Goal: Task Accomplishment & Management: Use online tool/utility

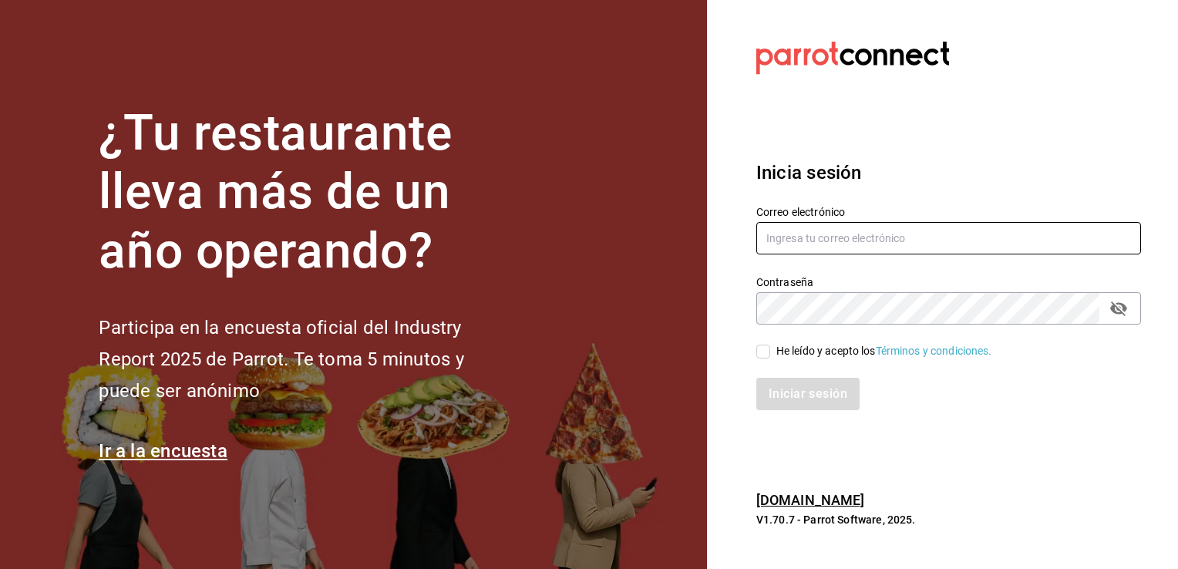
type input "[EMAIL_ADDRESS][DOMAIN_NAME]"
click at [765, 363] on div "Iniciar sesión" at bounding box center [939, 384] width 403 height 51
click at [768, 353] on input "He leído y acepto los Términos y condiciones." at bounding box center [763, 352] width 14 height 14
checkbox input "true"
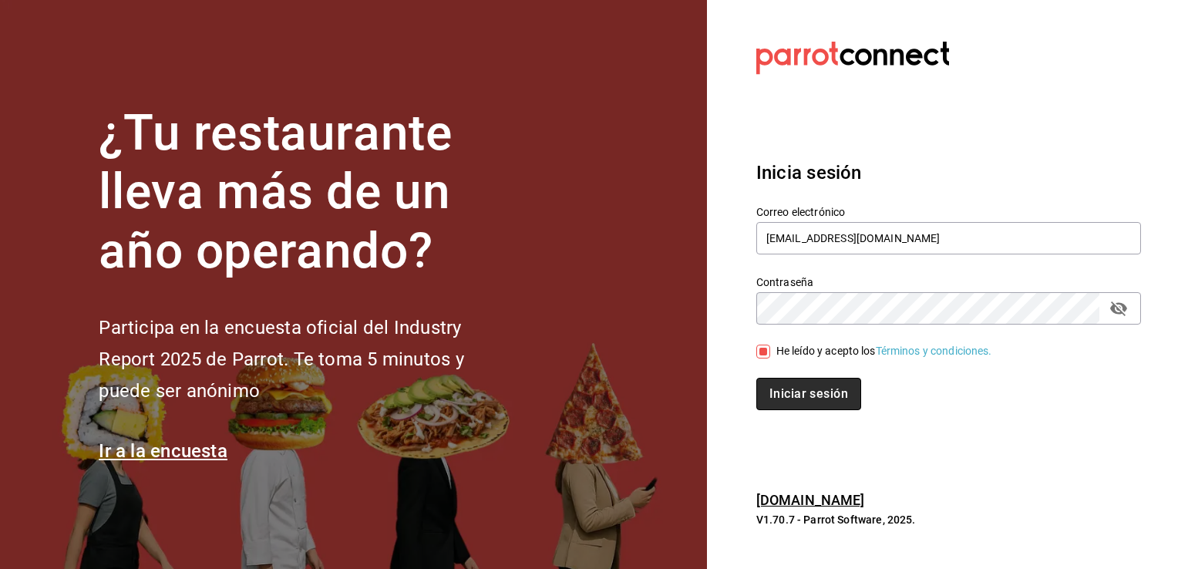
click at [787, 396] on button "Iniciar sesión" at bounding box center [808, 394] width 105 height 32
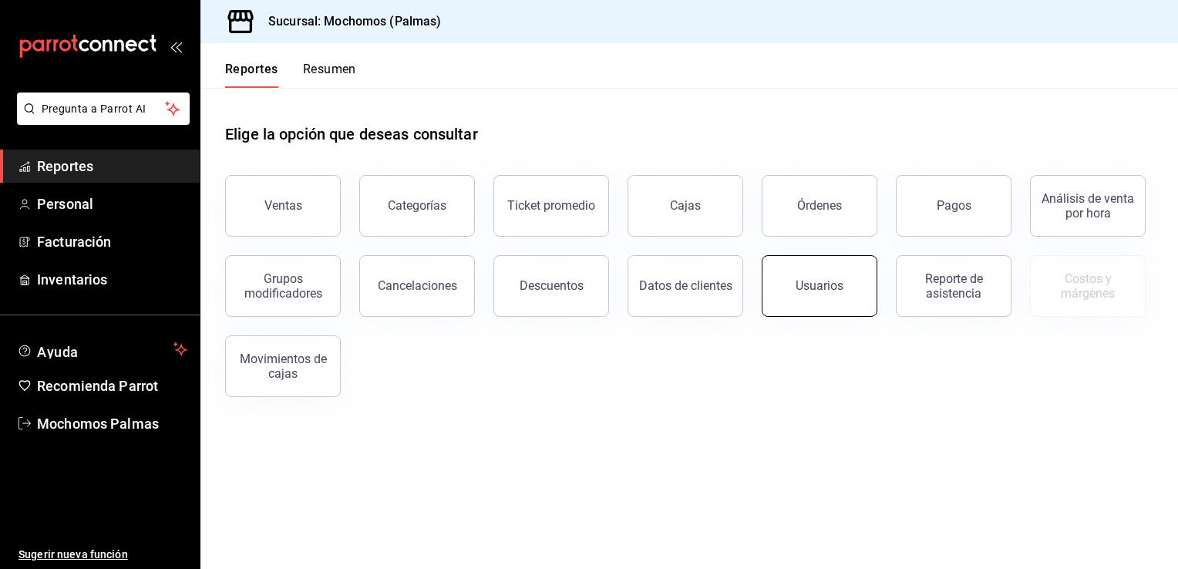
click at [791, 262] on button "Usuarios" at bounding box center [820, 286] width 116 height 62
click at [791, 262] on html "Pregunta a Parrot AI Reportes Personal Facturación Inventarios Ayuda Recomienda…" at bounding box center [589, 284] width 1178 height 569
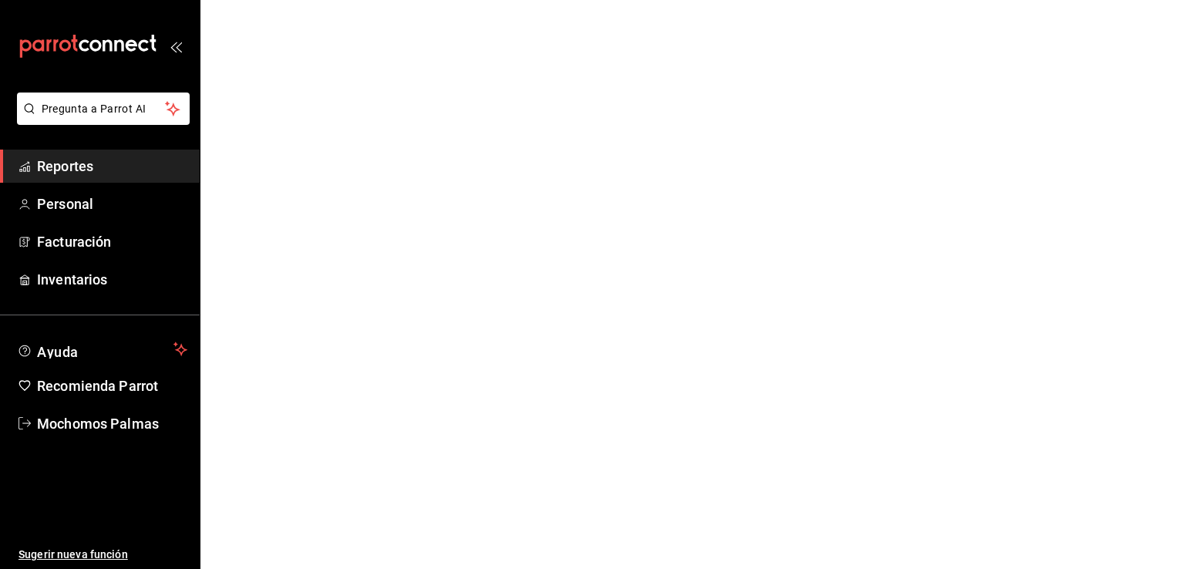
click at [791, 0] on html "Pregunta a Parrot AI Reportes Personal Facturación Inventarios Ayuda Recomienda…" at bounding box center [589, 0] width 1178 height 0
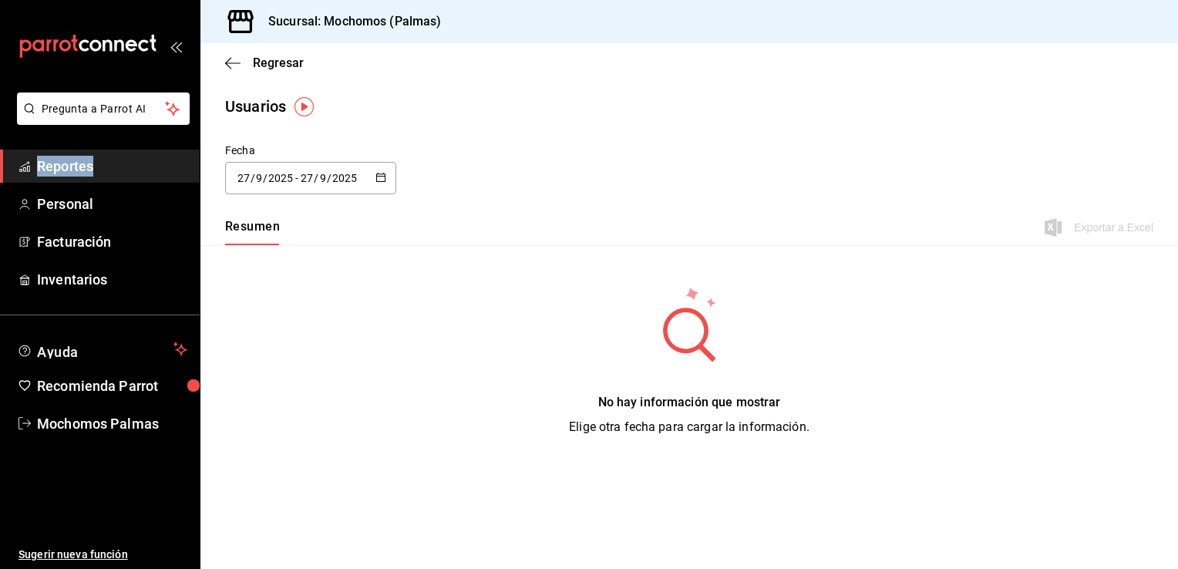
click at [384, 178] on icon "button" at bounding box center [380, 177] width 11 height 11
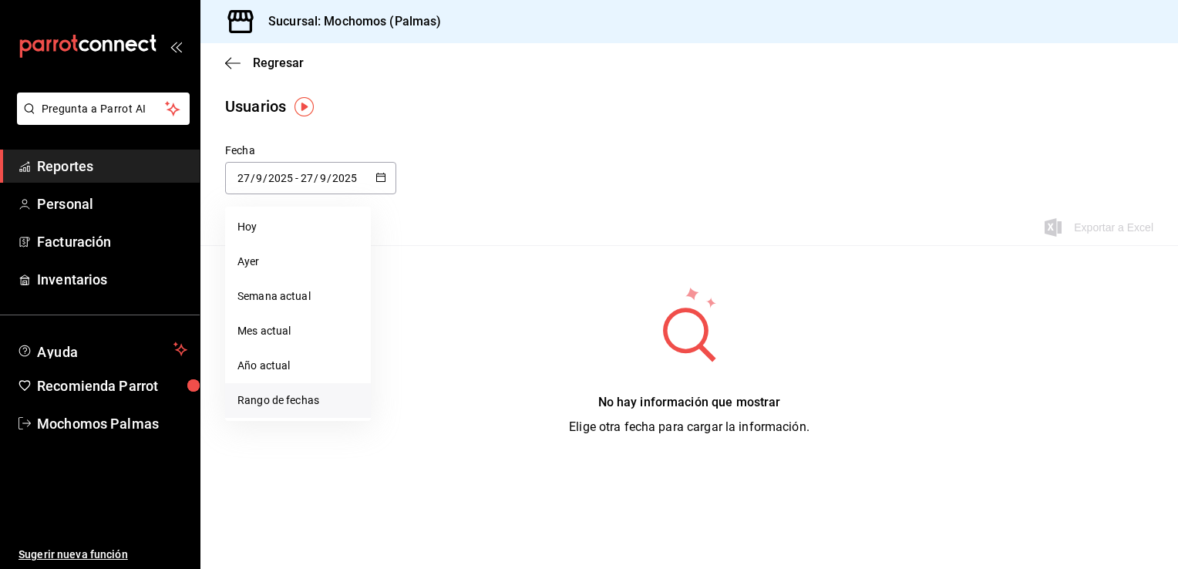
click at [299, 402] on li "Rango de fechas" at bounding box center [298, 400] width 146 height 35
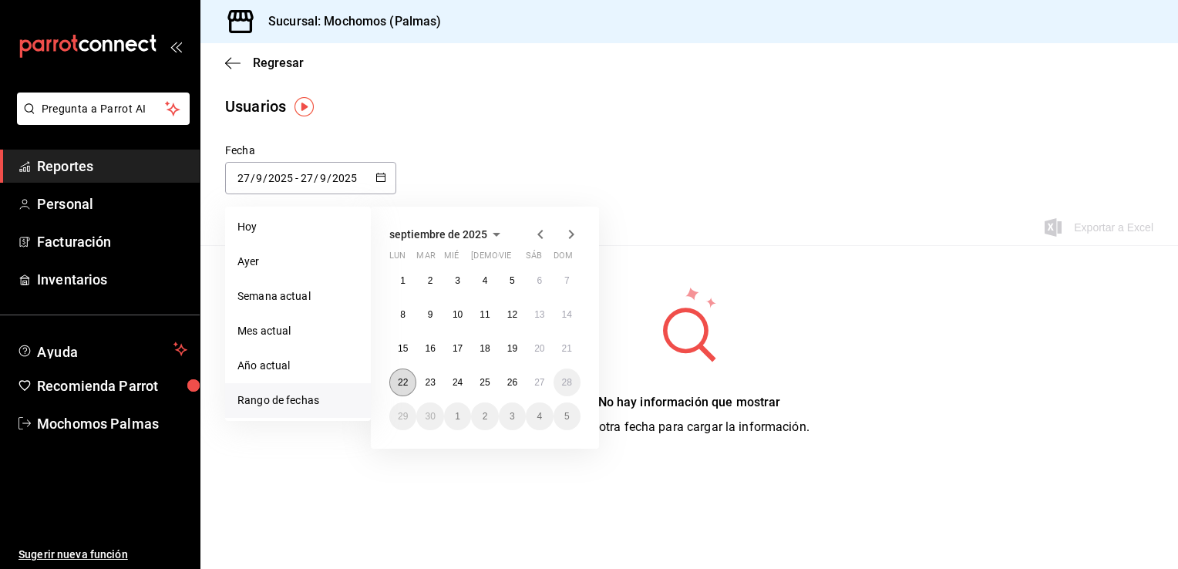
click at [404, 386] on abbr "22" at bounding box center [403, 382] width 10 height 11
click at [506, 379] on button "26" at bounding box center [512, 382] width 27 height 28
type input "2025-09-22"
type input "22"
type input "2025-09-26"
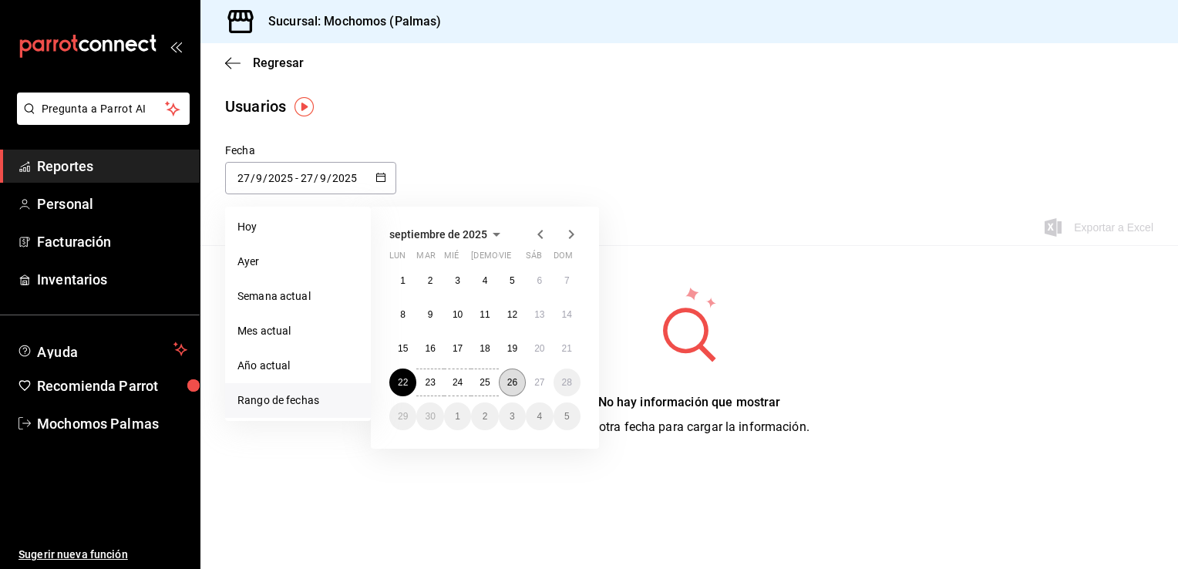
type input "26"
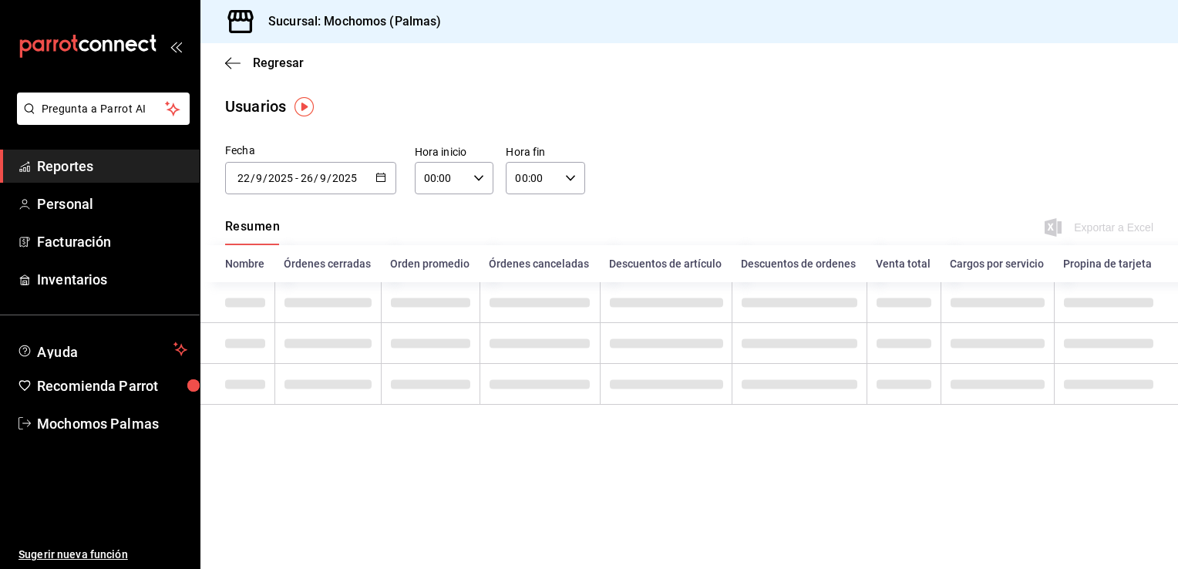
click at [479, 183] on div "00:00 Hora inicio" at bounding box center [454, 178] width 79 height 32
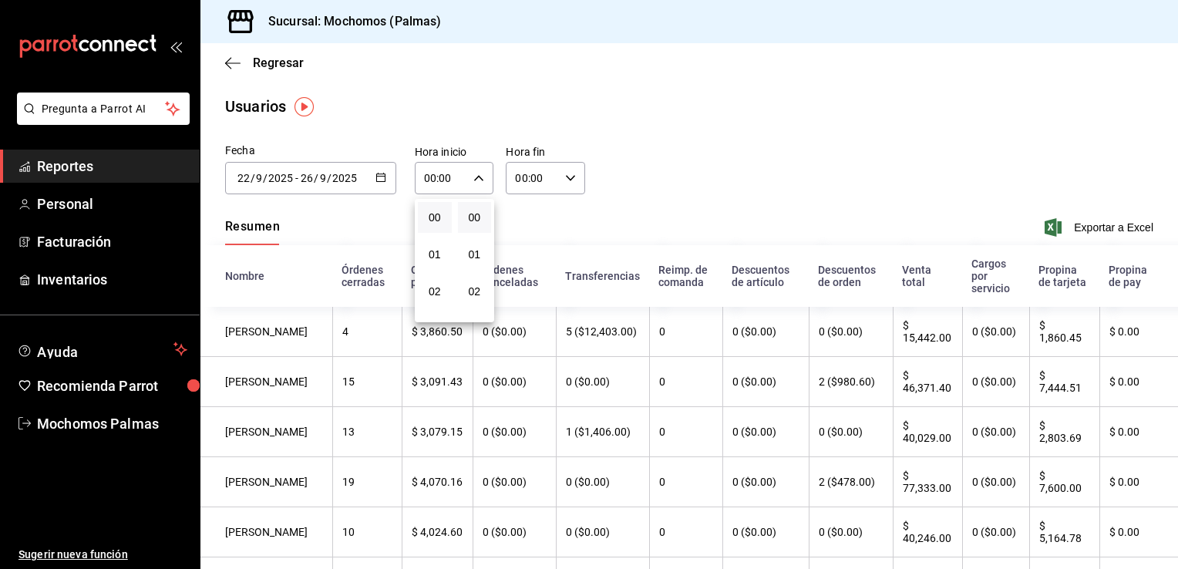
click at [444, 209] on button "00" at bounding box center [435, 217] width 34 height 31
click at [444, 209] on button "12" at bounding box center [435, 198] width 33 height 31
type input "12:00"
click at [544, 177] on div at bounding box center [589, 284] width 1178 height 569
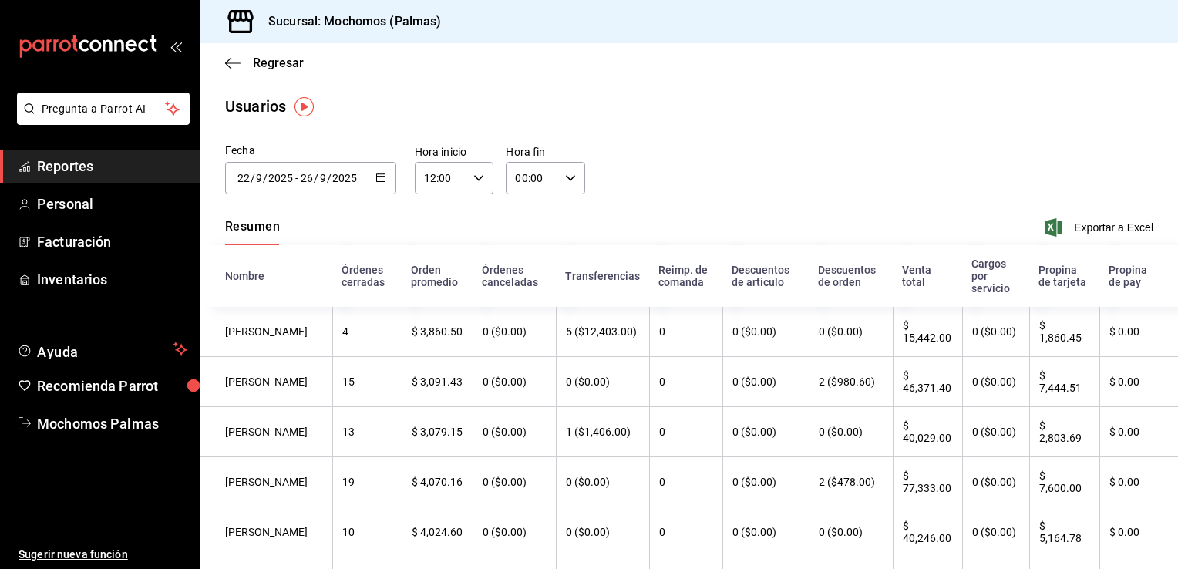
click at [554, 178] on div "00:00 Hora fin" at bounding box center [545, 178] width 79 height 32
click at [523, 224] on button "00" at bounding box center [522, 217] width 33 height 31
click at [530, 301] on span "23" at bounding box center [526, 304] width 15 height 12
type input "23:00"
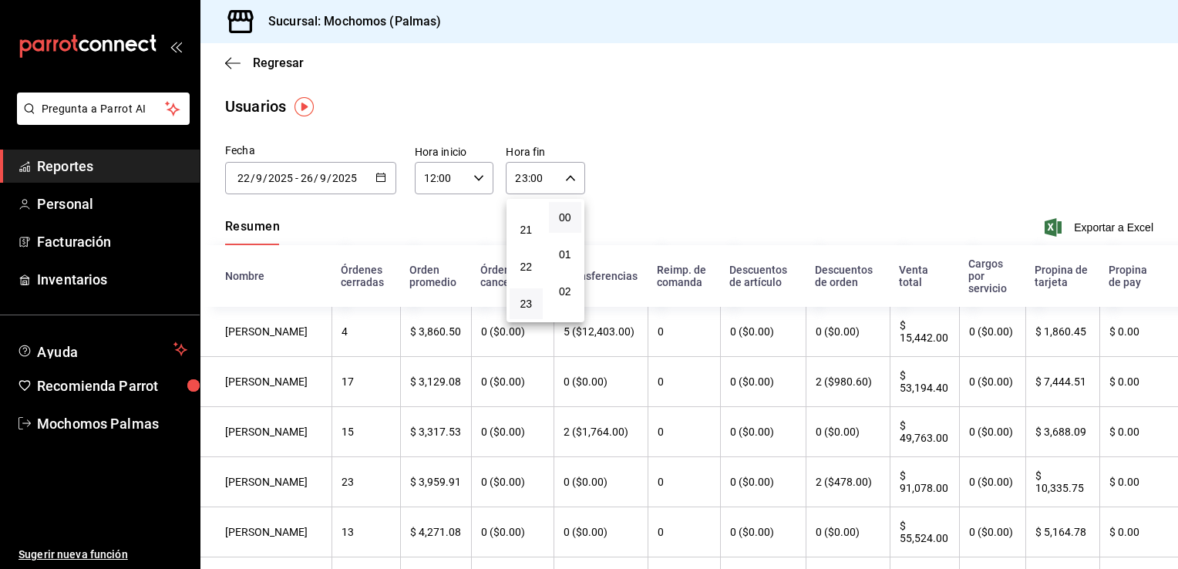
click at [1088, 227] on div at bounding box center [589, 284] width 1178 height 569
click at [1088, 227] on span "Exportar a Excel" at bounding box center [1101, 227] width 106 height 18
